Goal: Complete application form

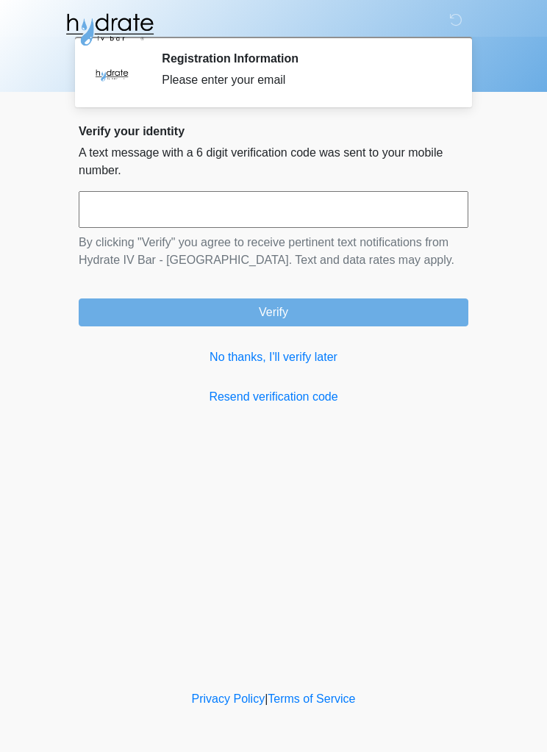
click at [208, 349] on link "No thanks, I'll verify later" at bounding box center [274, 358] width 390 height 18
click at [212, 349] on link "No thanks, I'll verify later" at bounding box center [274, 358] width 390 height 18
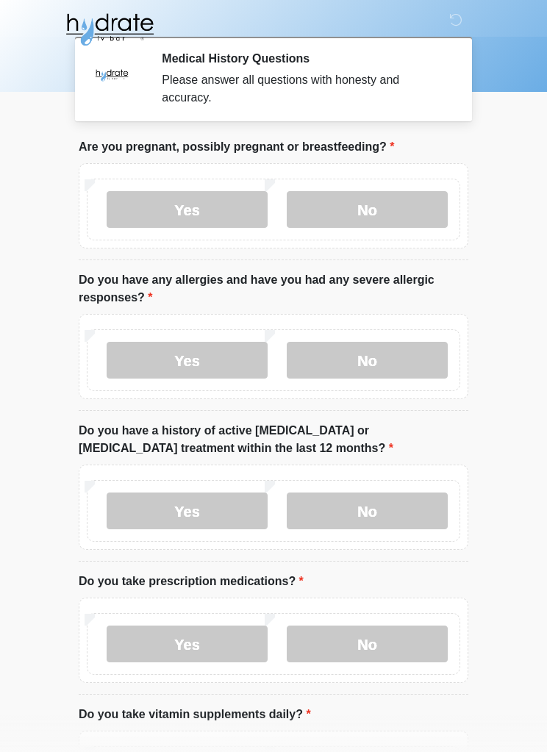
click at [397, 206] on label "No" at bounding box center [367, 209] width 161 height 37
click at [419, 359] on label "No" at bounding box center [367, 360] width 161 height 37
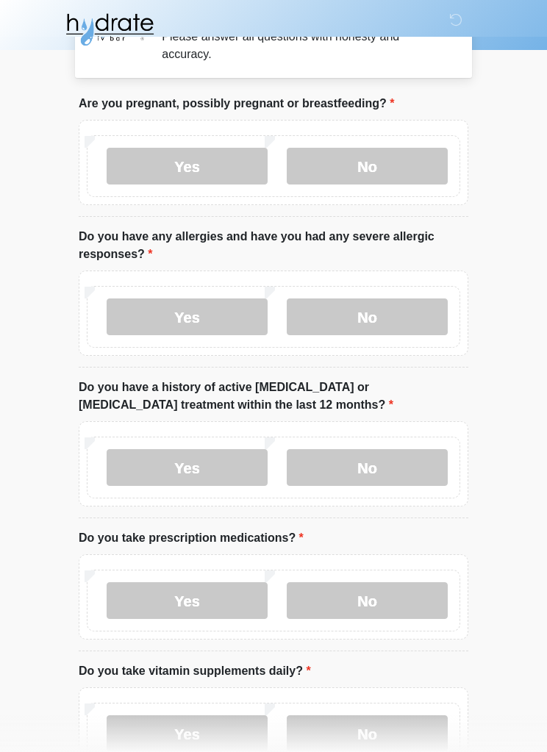
scroll to position [45, 0]
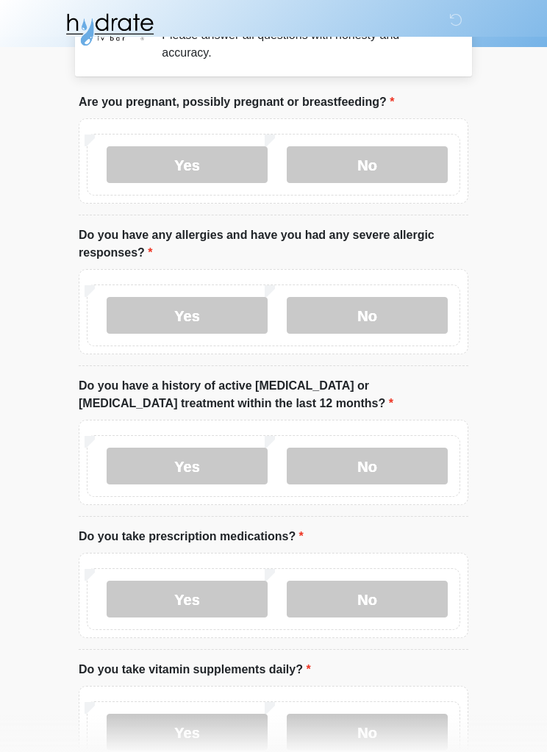
click at [416, 455] on label "No" at bounding box center [367, 466] width 161 height 37
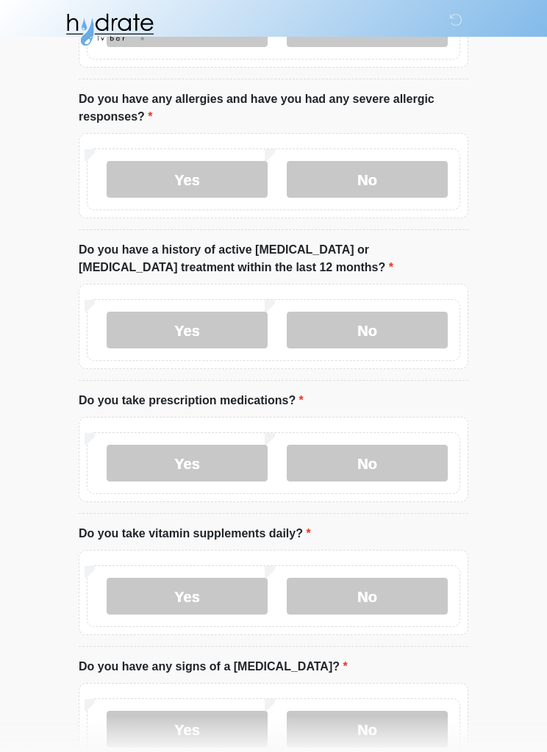
scroll to position [317, 0]
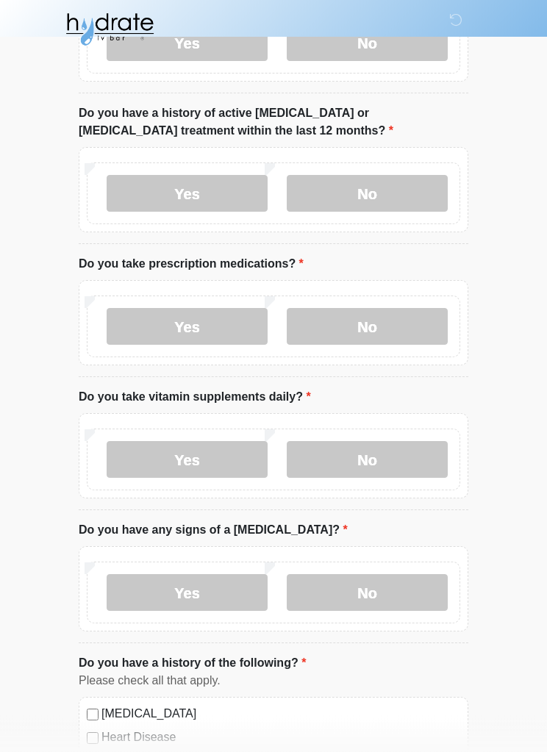
click at [239, 329] on label "Yes" at bounding box center [187, 327] width 161 height 37
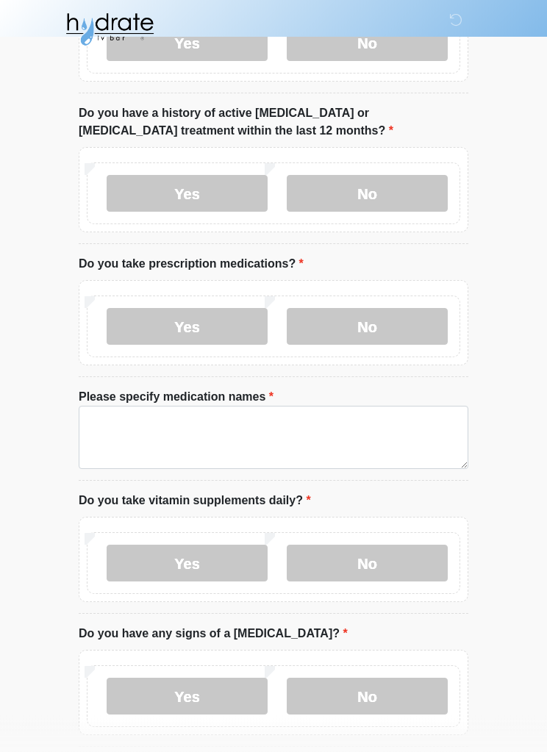
scroll to position [318, 0]
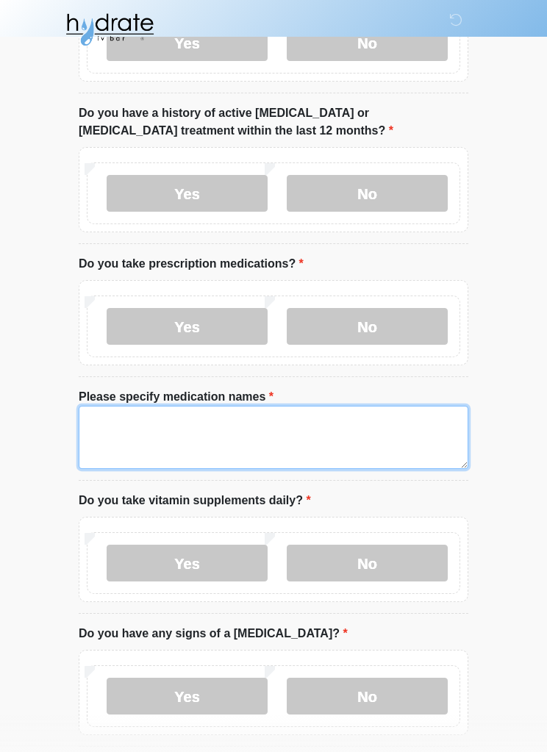
click at [429, 430] on textarea "Please specify medication names" at bounding box center [274, 437] width 390 height 63
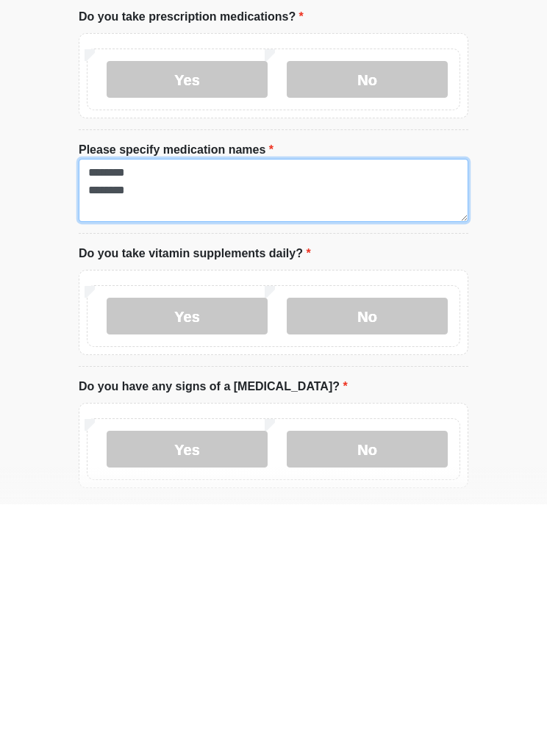
type textarea "******** ********"
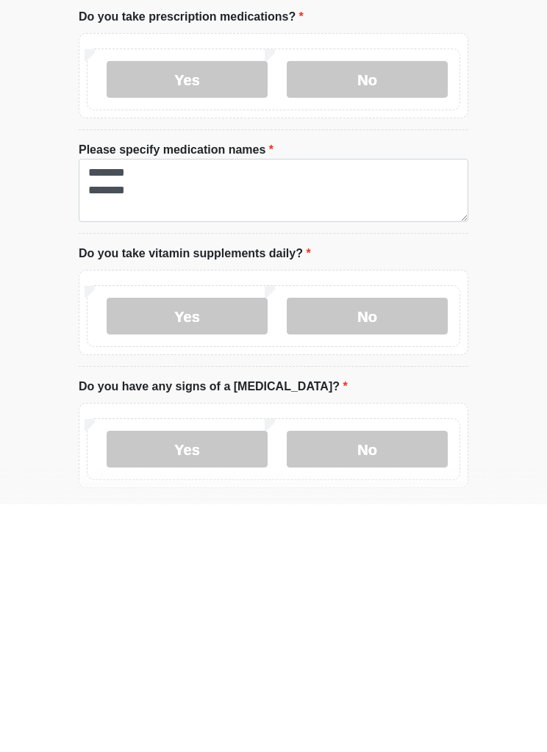
click at [358, 546] on label "No" at bounding box center [367, 564] width 161 height 37
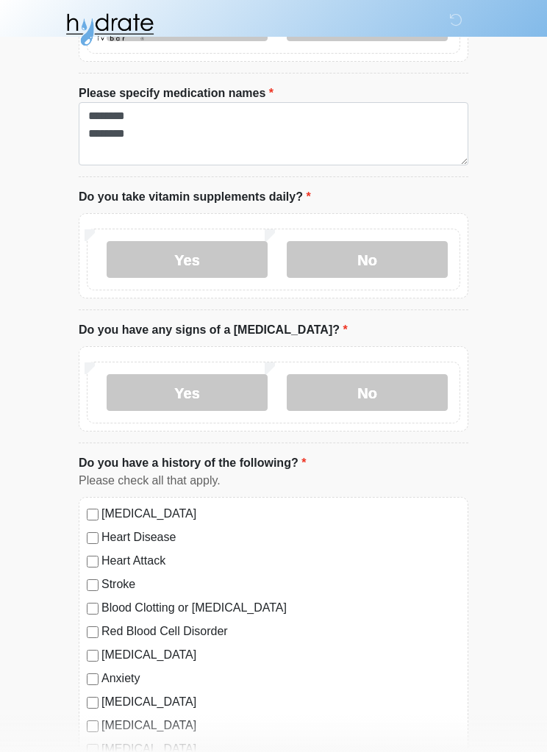
scroll to position [624, 0]
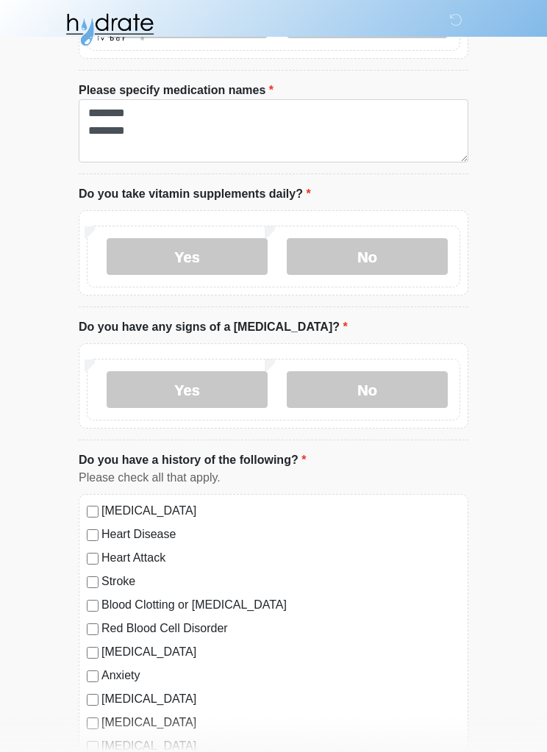
click at [397, 382] on label "No" at bounding box center [367, 389] width 161 height 37
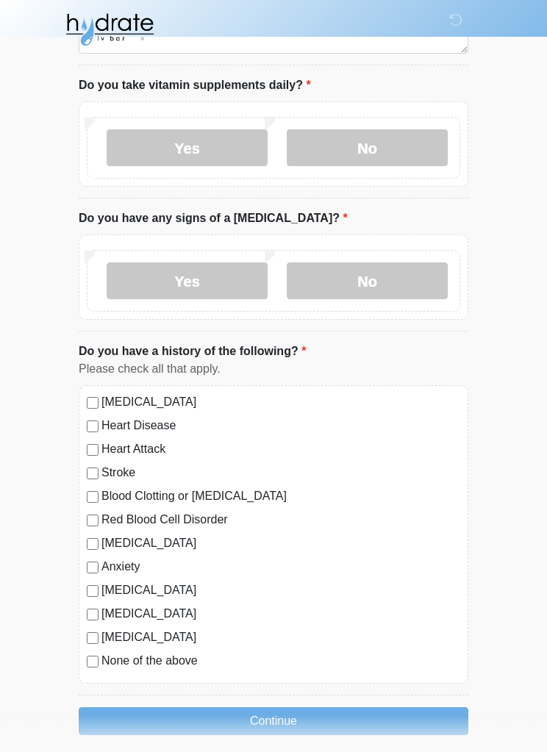
scroll to position [744, 0]
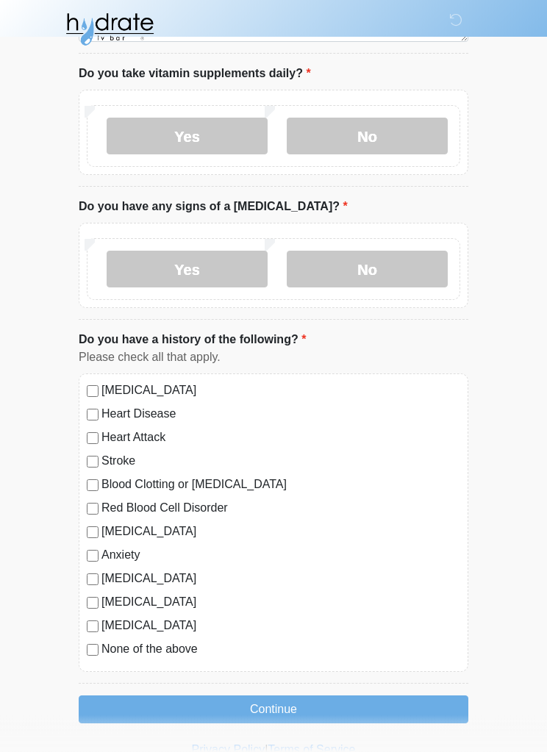
click at [102, 641] on label "None of the above" at bounding box center [280, 650] width 359 height 18
click at [346, 704] on button "Continue" at bounding box center [274, 710] width 390 height 28
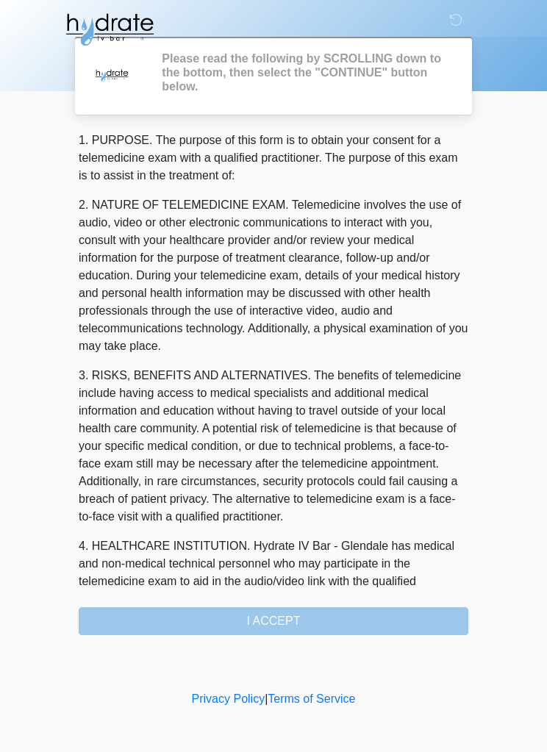
scroll to position [0, 0]
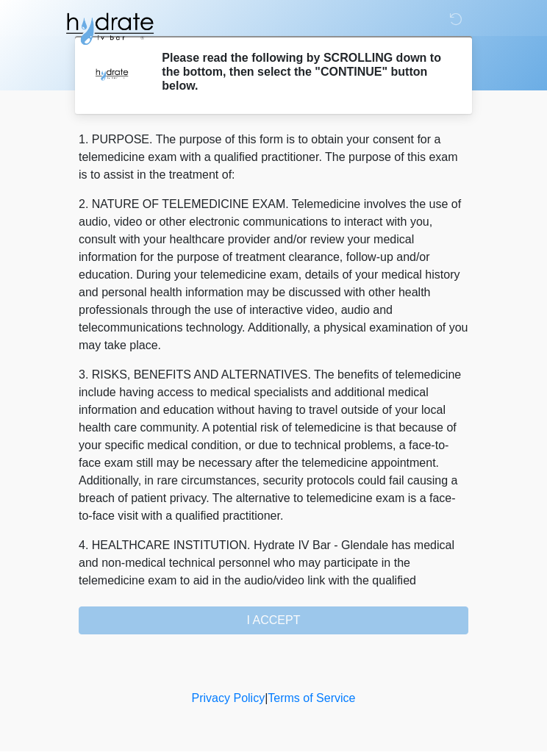
click at [433, 616] on div "1. PURPOSE. The purpose of this form is to obtain your consent for a telemedici…" at bounding box center [274, 384] width 390 height 504
click at [394, 608] on div "1. PURPOSE. The purpose of this form is to obtain your consent for a telemedici…" at bounding box center [274, 384] width 390 height 504
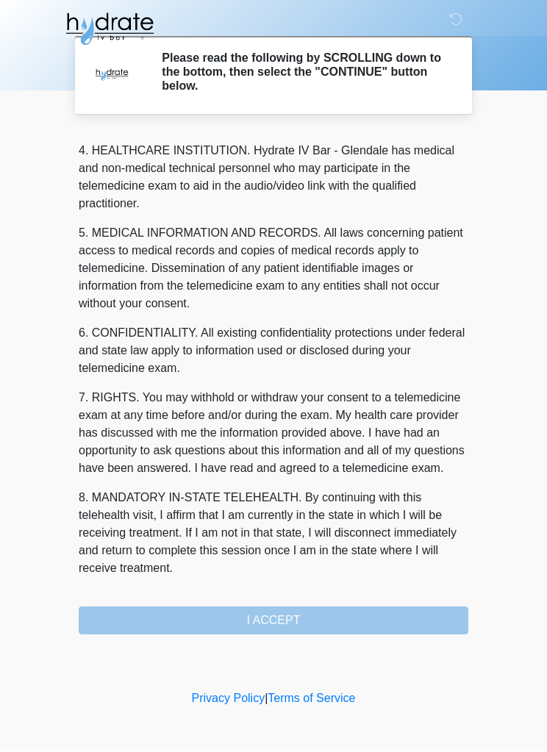
scroll to position [430, 0]
click at [404, 619] on button "I ACCEPT" at bounding box center [274, 621] width 390 height 28
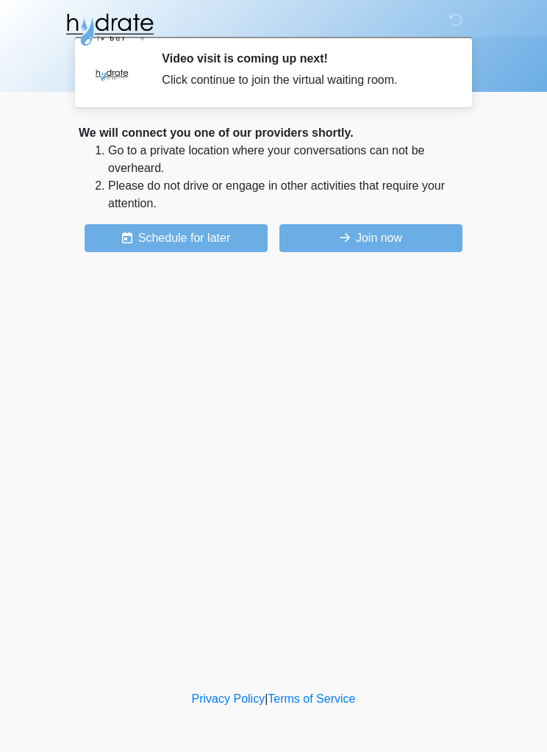
click at [408, 233] on button "Join now" at bounding box center [370, 238] width 183 height 28
